Goal: Transaction & Acquisition: Purchase product/service

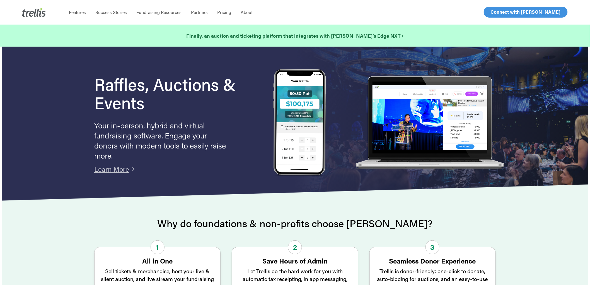
click at [493, 10] on span "Log In" at bounding box center [496, 12] width 13 height 7
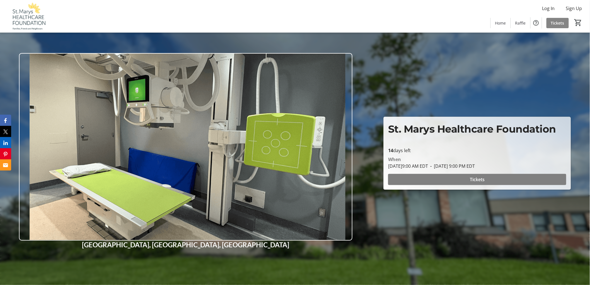
click at [557, 24] on span "Tickets" at bounding box center [557, 23] width 13 height 6
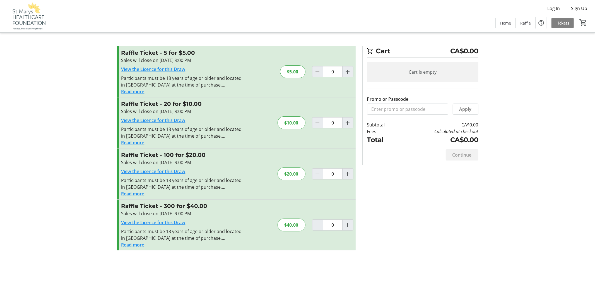
drag, startPoint x: 162, startPoint y: 104, endPoint x: 226, endPoint y: 110, distance: 63.8
click at [205, 106] on h3 "Raffle Ticket - 20 for $10.00" at bounding box center [182, 104] width 122 height 8
click at [226, 110] on div "Sales will close on Aug 27, 2025, 9:00 PM" at bounding box center [182, 111] width 122 height 7
click at [346, 219] on span "Increment by one" at bounding box center [347, 224] width 11 height 11
type input "1"
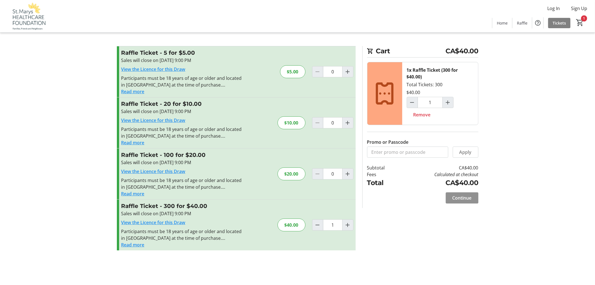
click at [467, 198] on span "Continue" at bounding box center [461, 197] width 19 height 7
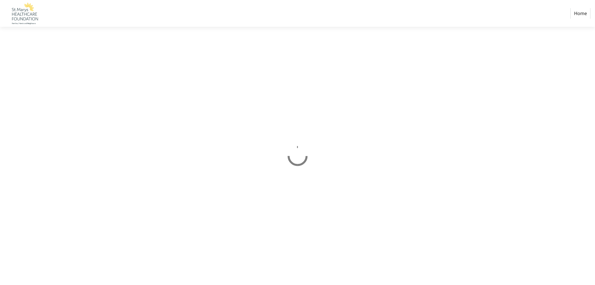
select select "CA"
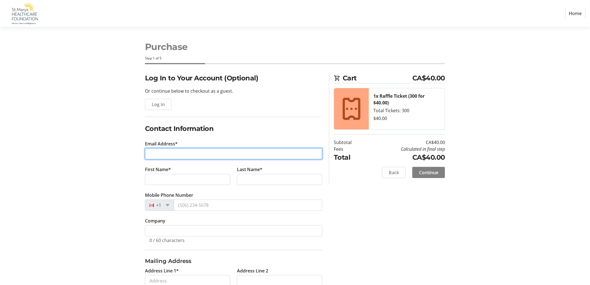
click at [184, 157] on input "Email Address*" at bounding box center [233, 153] width 177 height 11
type input "marilynrohde@gmail.com"
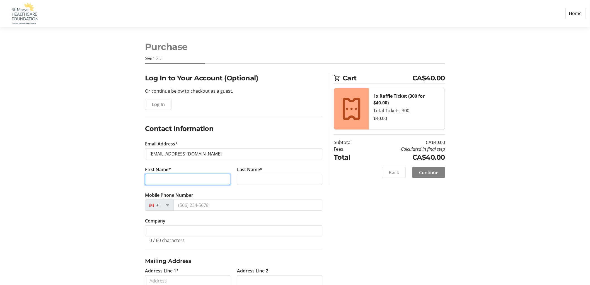
type input "Marilyn"
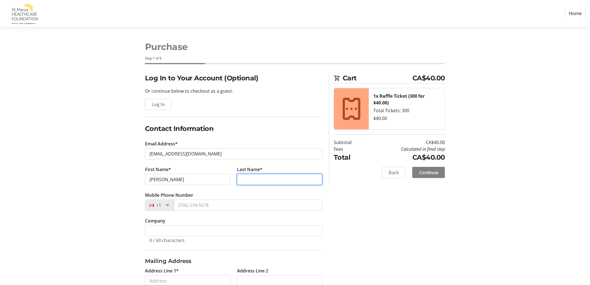
type input "Rohde"
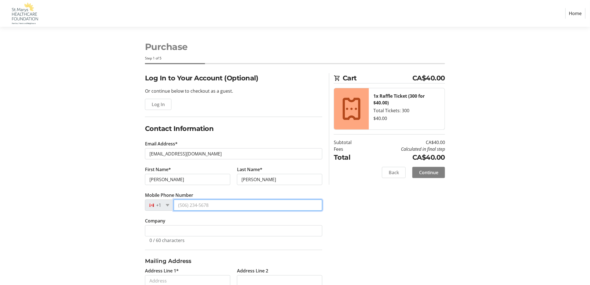
type input "(519) 229-8221"
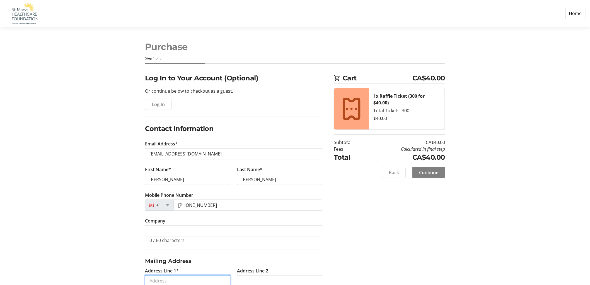
type input "RR 1"
type input "Woodham"
select select "ON"
type input "N0K 2A0"
drag, startPoint x: 118, startPoint y: 183, endPoint x: 123, endPoint y: 189, distance: 7.8
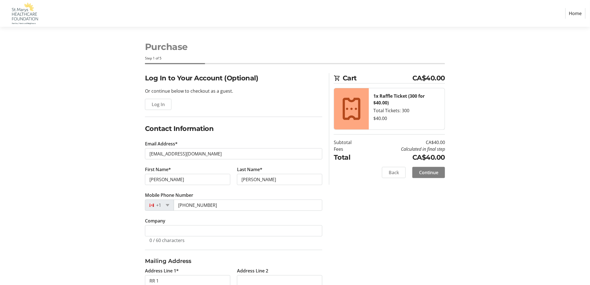
click at [118, 183] on div "Log In to Your Account (Optional) Or continue below to checkout as a guest. Log…" at bounding box center [295, 242] width 368 height 339
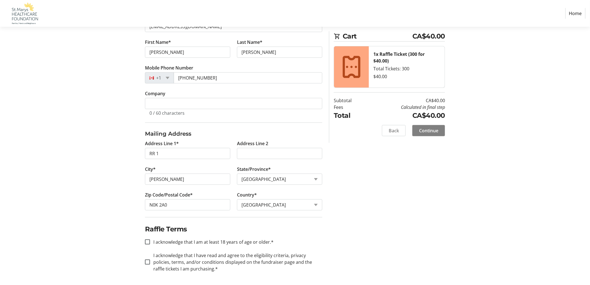
scroll to position [128, 0]
click at [150, 243] on input "I acknowledge that I am at least 18 years of age or older.*" at bounding box center [147, 241] width 5 height 5
checkbox input "true"
click at [147, 267] on div at bounding box center [147, 260] width 13 height 13
checkbox input "true"
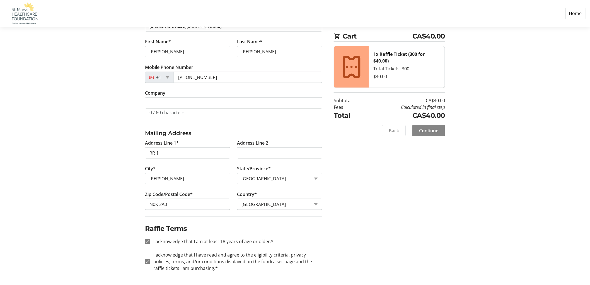
click at [432, 137] on span at bounding box center [428, 130] width 33 height 13
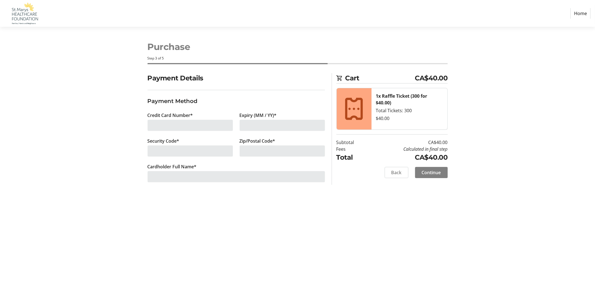
click at [183, 125] on div at bounding box center [189, 125] width 85 height 11
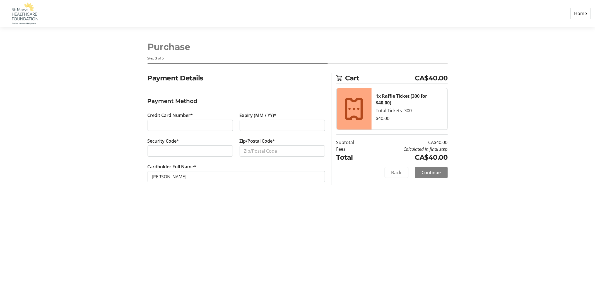
click at [266, 119] on div "Expiry (MM / YY)*" at bounding box center [282, 125] width 92 height 26
click at [272, 152] on input "Zip/Postal Code*" at bounding box center [281, 150] width 85 height 11
type input "N"
type input "N0K 2A0"
click at [432, 172] on span "Continue" at bounding box center [430, 172] width 19 height 7
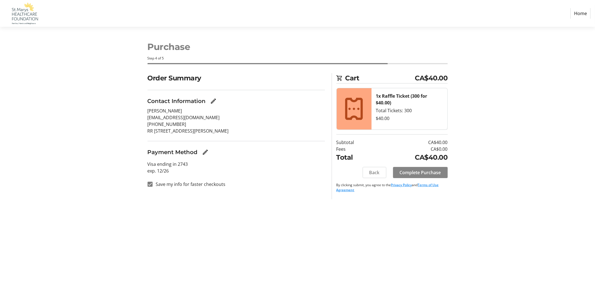
click at [422, 166] on span at bounding box center [420, 172] width 55 height 13
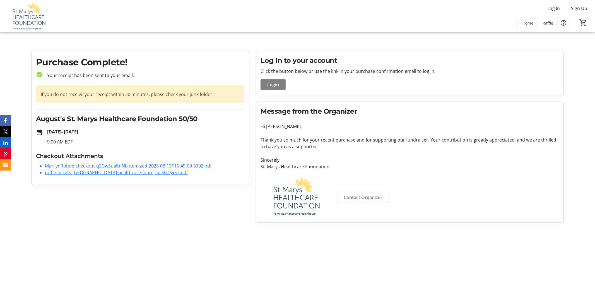
click at [178, 206] on div "Purchase Complete! check_circle Your receipt has been sent to your email. If yo…" at bounding box center [140, 137] width 224 height 172
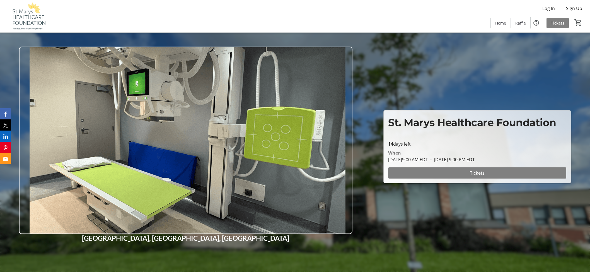
scroll to position [186, 0]
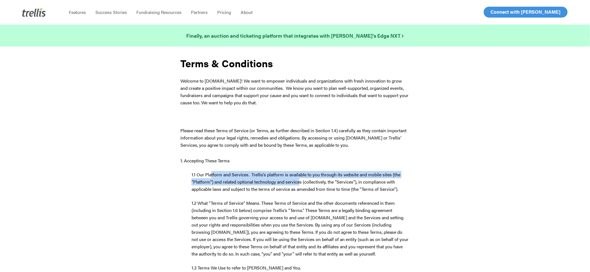
drag, startPoint x: 211, startPoint y: 177, endPoint x: 321, endPoint y: 191, distance: 110.7
click at [312, 188] on span "1.1 Our Platform and Services. Trellis’s platform is available to you through i…" at bounding box center [295, 181] width 209 height 21
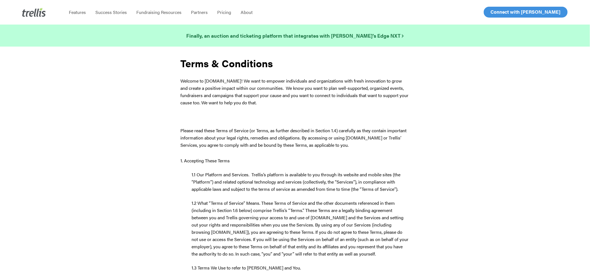
click at [331, 195] on p "1.1 Our Platform and Services. Trellis’s platform is available to you through i…" at bounding box center [294, 185] width 229 height 28
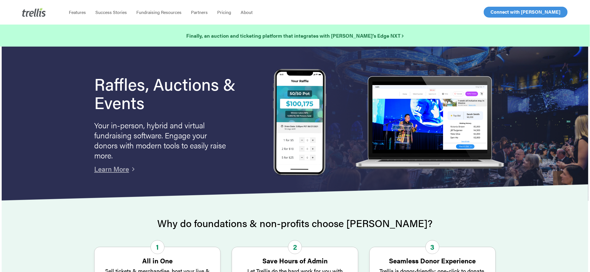
click at [498, 12] on span "Log In" at bounding box center [496, 12] width 13 height 7
